Goal: Complete application form: Complete application form

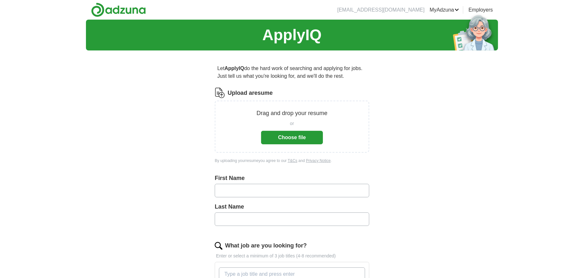
click at [267, 136] on button "Choose file" at bounding box center [292, 138] width 62 height 14
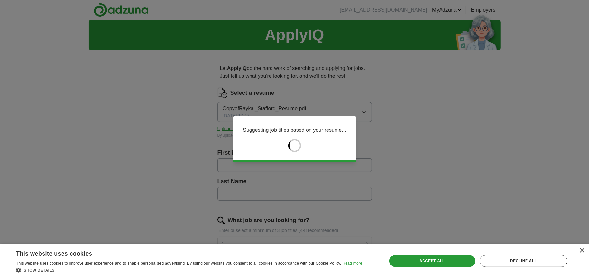
type input "********"
type input "******"
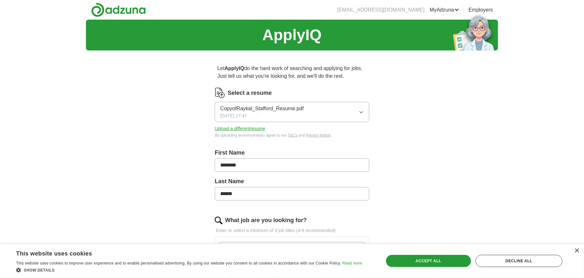
scroll to position [129, 0]
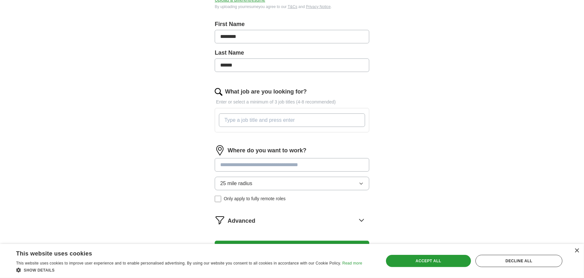
click at [276, 121] on input "What job are you looking for?" at bounding box center [292, 121] width 146 height 14
type input "Sr Analyst"
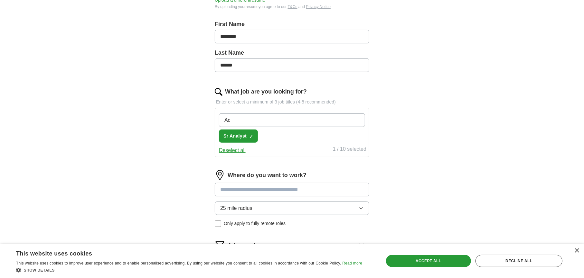
type input "A"
type input "System Administrator"
type input "It Manager"
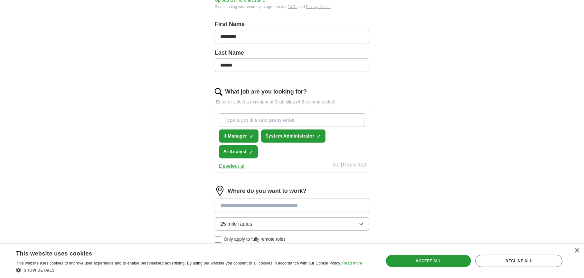
click at [302, 207] on input at bounding box center [292, 206] width 154 height 14
type input "*"
type input "******"
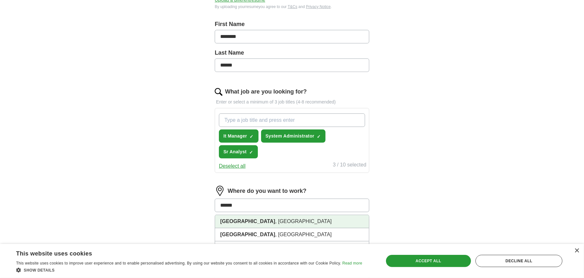
click at [283, 219] on li "Dallas , TX" at bounding box center [292, 221] width 154 height 13
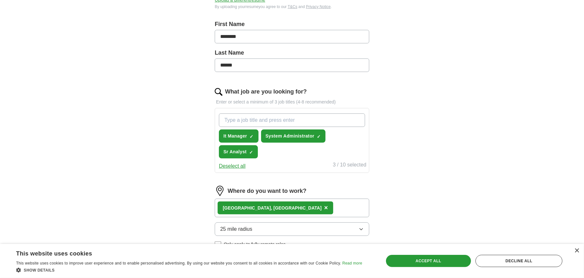
click at [285, 209] on div "Dallas , TX ×" at bounding box center [292, 208] width 154 height 19
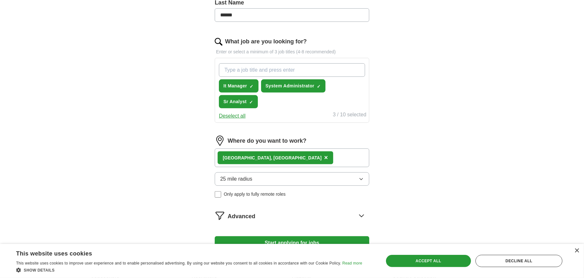
scroll to position [193, 0]
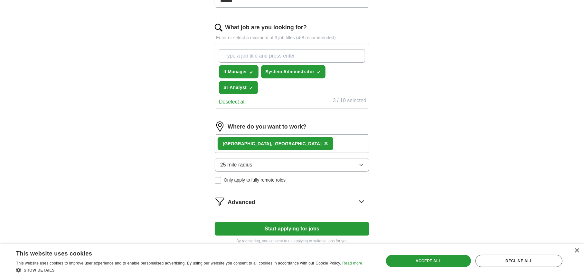
click at [281, 143] on div "Dallas , TX ×" at bounding box center [292, 144] width 154 height 19
click at [282, 143] on div "Dallas , TX ×" at bounding box center [292, 144] width 154 height 19
click at [306, 228] on button "Start applying for jobs" at bounding box center [292, 229] width 154 height 14
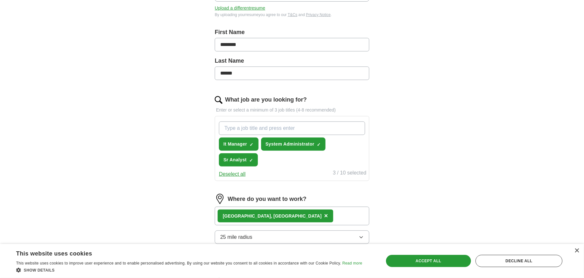
select select "**"
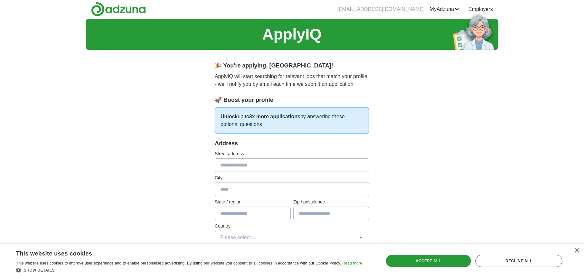
scroll to position [0, 0]
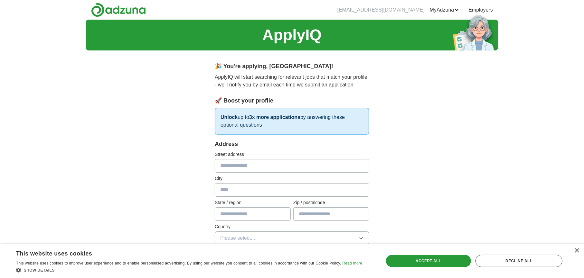
click at [268, 164] on input "text" at bounding box center [292, 166] width 154 height 14
type input "**********"
type input "*********"
type input "**"
type input "*****"
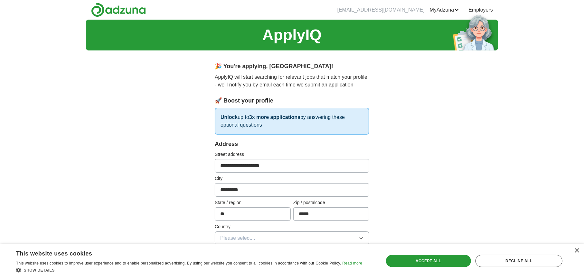
scroll to position [97, 0]
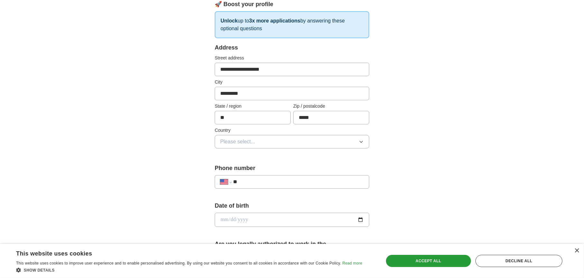
click at [283, 141] on button "Please select..." at bounding box center [292, 142] width 154 height 14
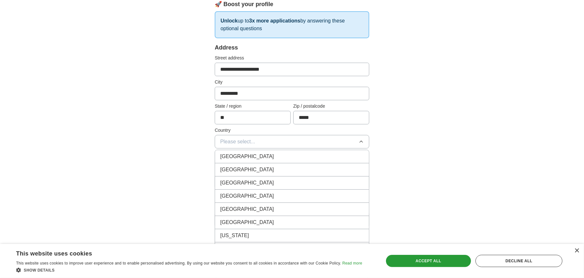
click at [268, 167] on div "United States" at bounding box center [292, 170] width 144 height 8
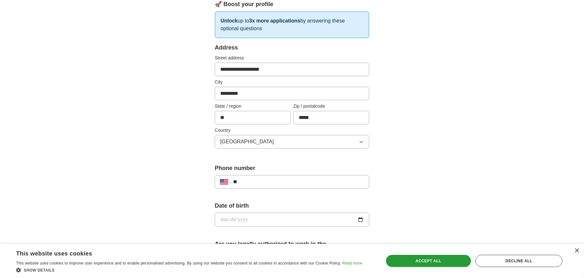
click at [265, 182] on input "**" at bounding box center [298, 182] width 131 height 8
type input "**********"
click at [264, 219] on input "date" at bounding box center [292, 220] width 154 height 14
type input "**********"
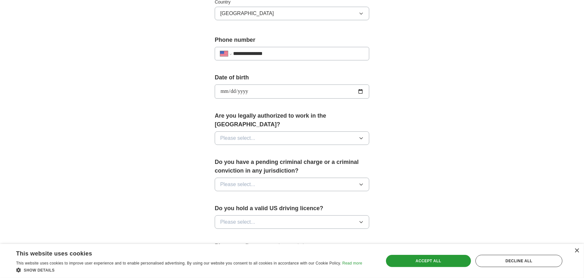
scroll to position [225, 0]
click at [386, 174] on div "**********" at bounding box center [292, 105] width 206 height 550
click at [308, 131] on button "Please select..." at bounding box center [292, 138] width 154 height 14
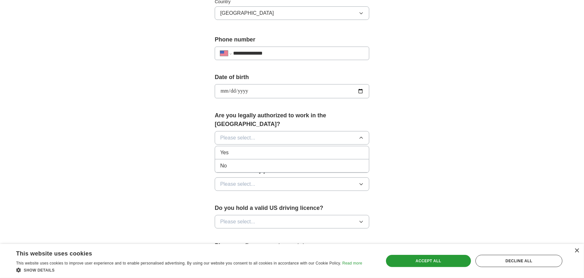
click at [306, 149] on div "Yes" at bounding box center [292, 153] width 144 height 8
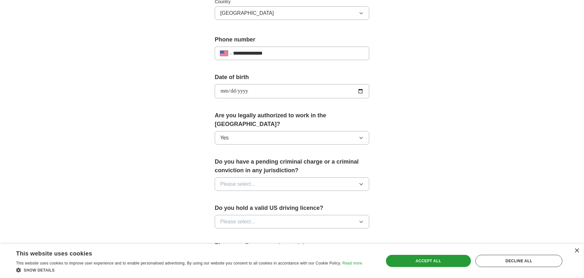
click at [288, 178] on button "Please select..." at bounding box center [292, 185] width 154 height 14
click at [281, 206] on li "No" at bounding box center [292, 212] width 154 height 13
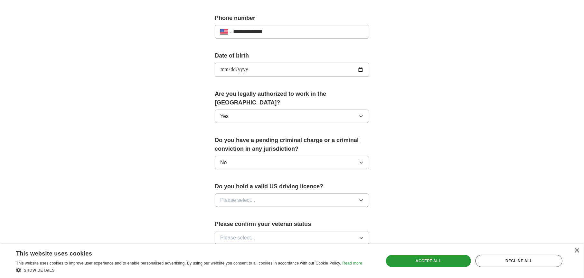
scroll to position [290, 0]
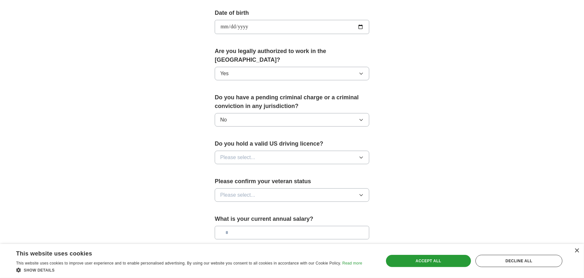
click at [287, 151] on button "Please select..." at bounding box center [292, 158] width 154 height 14
click at [282, 169] on div "Yes" at bounding box center [292, 173] width 144 height 8
click at [276, 189] on button "Please select..." at bounding box center [292, 196] width 154 height 14
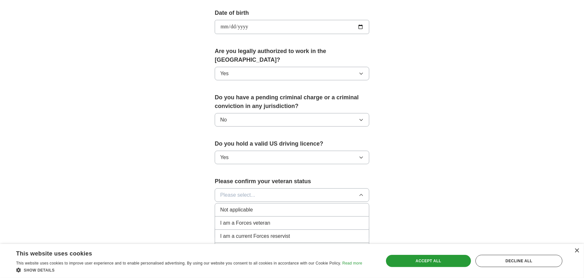
scroll to position [354, 0]
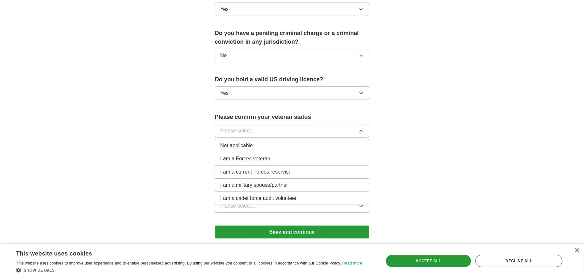
click at [253, 142] on div "Not applicable" at bounding box center [292, 146] width 144 height 8
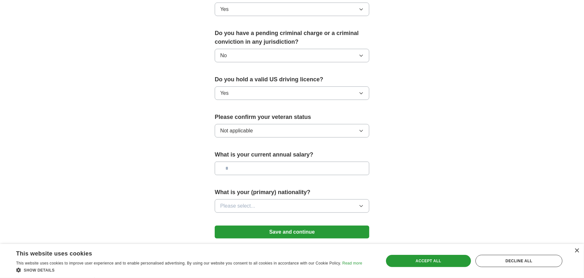
click at [251, 162] on input "text" at bounding box center [292, 169] width 154 height 14
type input "*******"
click at [243, 202] on span "Please select..." at bounding box center [237, 206] width 35 height 8
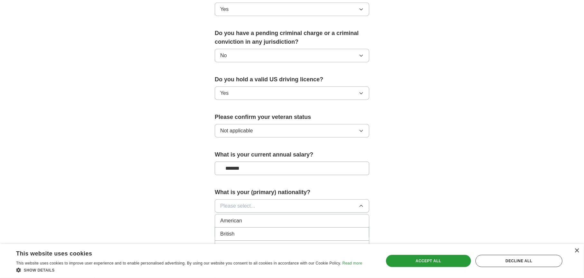
click at [247, 217] on div "American" at bounding box center [292, 221] width 144 height 8
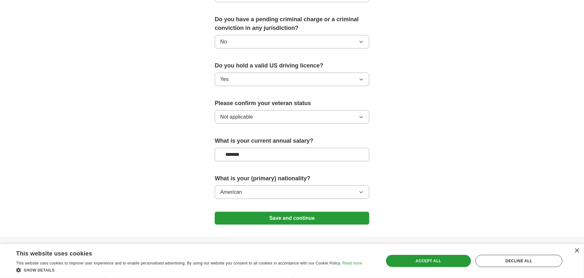
scroll to position [380, 0]
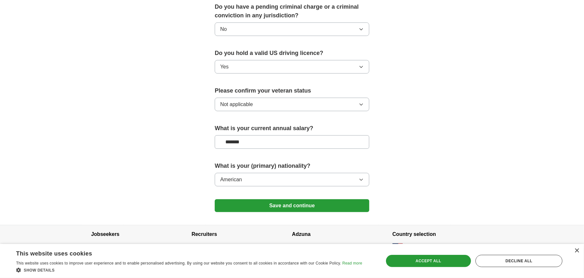
click at [286, 200] on button "Save and continue" at bounding box center [292, 206] width 154 height 13
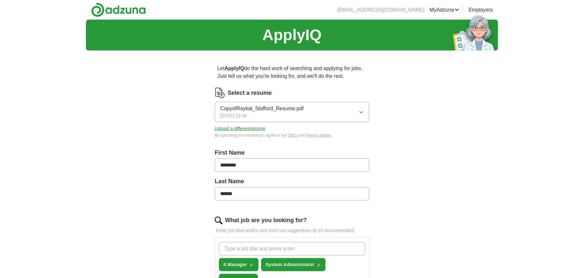
drag, startPoint x: 243, startPoint y: 163, endPoint x: 202, endPoint y: 158, distance: 41.1
click at [202, 158] on div "Let ApplyIQ do the hard work of searching and applying for jobs. Just tell us w…" at bounding box center [292, 258] width 206 height 404
type input "******"
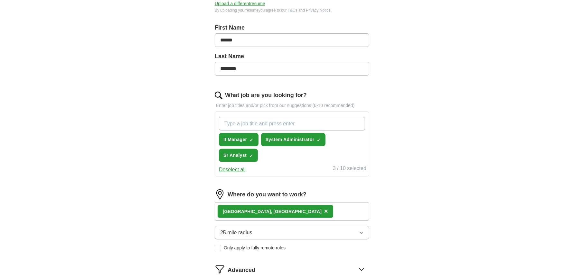
scroll to position [225, 0]
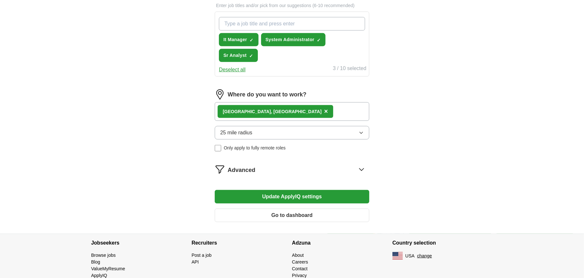
type input "********"
click at [292, 195] on button "Update ApplyIQ settings" at bounding box center [292, 197] width 154 height 14
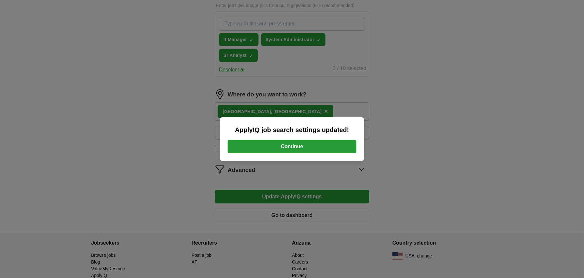
click at [293, 153] on button "Continue" at bounding box center [292, 147] width 129 height 14
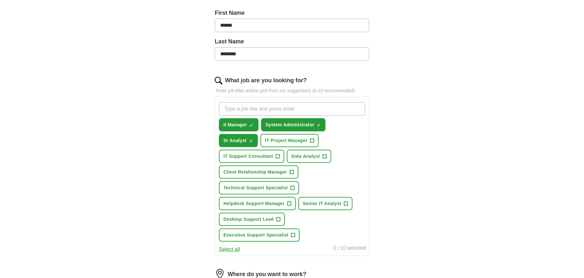
scroll to position [161, 0]
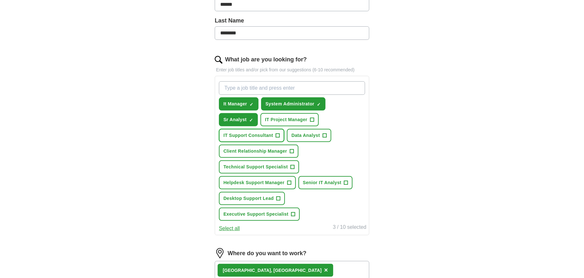
click at [276, 133] on span "+" at bounding box center [278, 135] width 4 height 5
click at [312, 117] on span "+" at bounding box center [312, 119] width 4 height 5
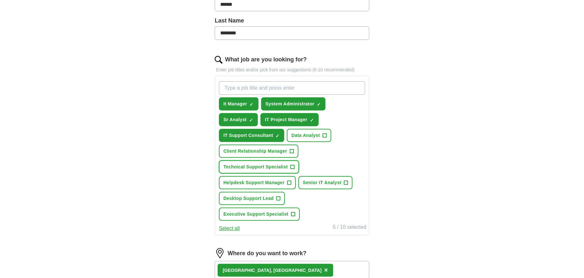
click at [293, 165] on span "+" at bounding box center [293, 167] width 4 height 5
click at [289, 181] on span "+" at bounding box center [289, 183] width 4 height 5
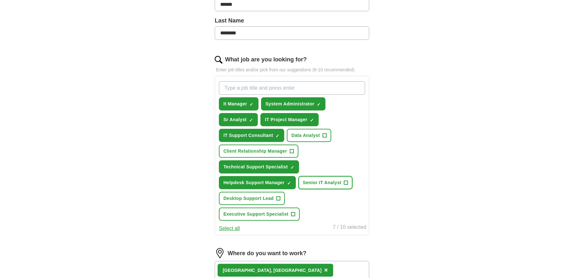
click at [345, 181] on span "+" at bounding box center [346, 183] width 4 height 5
click at [277, 196] on span "+" at bounding box center [278, 198] width 4 height 5
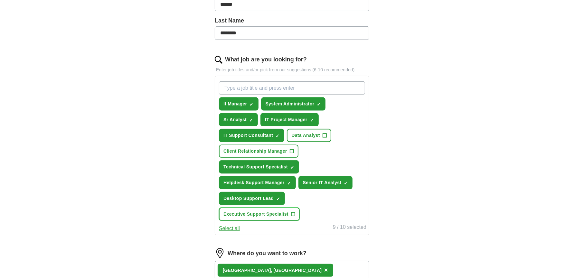
click at [292, 212] on span "+" at bounding box center [293, 214] width 4 height 5
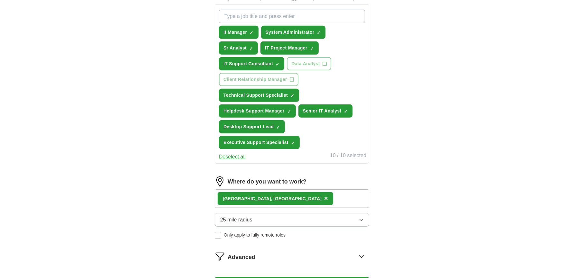
scroll to position [322, 0]
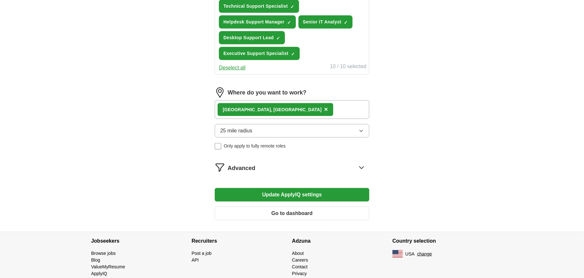
click at [292, 188] on button "Update ApplyIQ settings" at bounding box center [292, 195] width 154 height 14
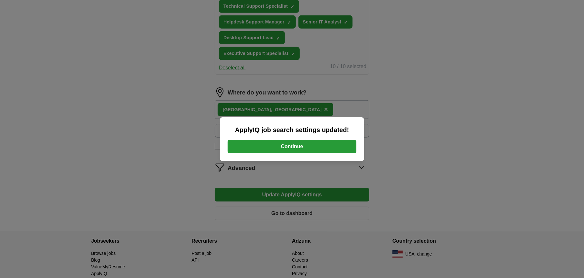
click at [297, 153] on button "Continue" at bounding box center [292, 147] width 129 height 14
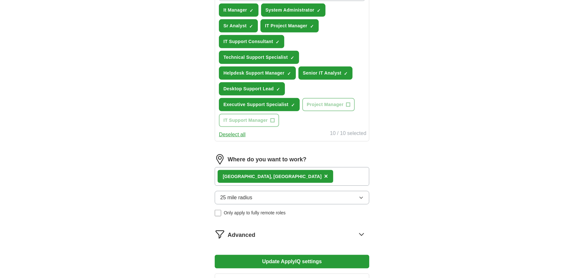
scroll to position [257, 0]
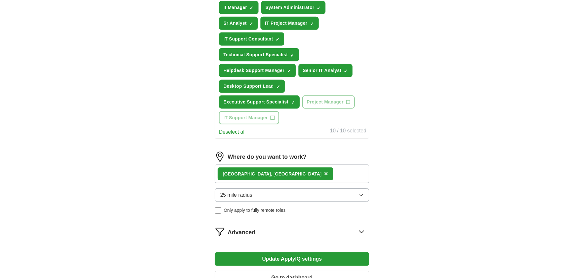
click at [360, 193] on icon "button" at bounding box center [360, 195] width 5 height 5
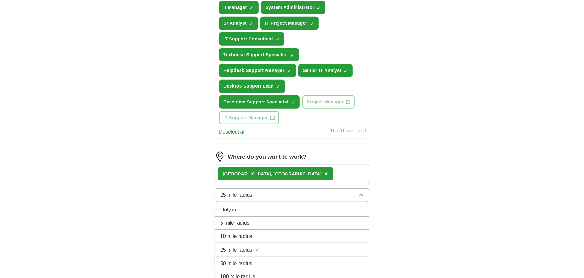
click at [360, 193] on icon "button" at bounding box center [360, 195] width 5 height 5
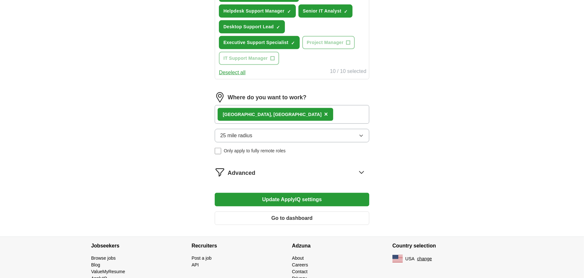
scroll to position [335, 0]
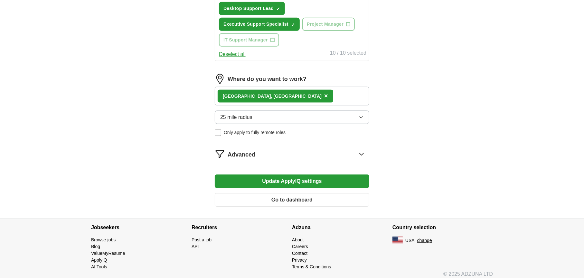
click at [362, 149] on icon at bounding box center [361, 154] width 10 height 10
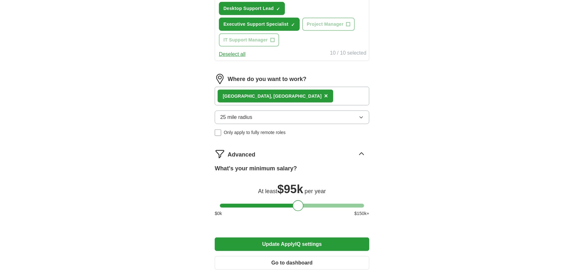
drag, startPoint x: 225, startPoint y: 200, endPoint x: 297, endPoint y: 199, distance: 72.4
click at [297, 200] on div at bounding box center [298, 205] width 11 height 11
click at [299, 238] on button "Update ApplyIQ settings" at bounding box center [292, 245] width 154 height 14
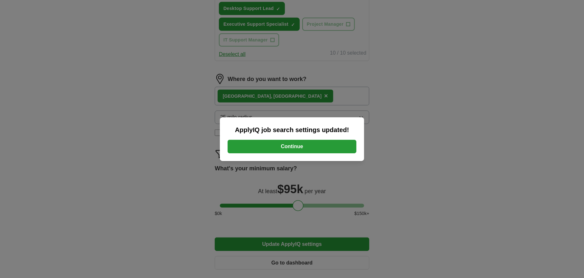
click at [301, 148] on button "Continue" at bounding box center [292, 147] width 129 height 14
